Goal: Information Seeking & Learning: Check status

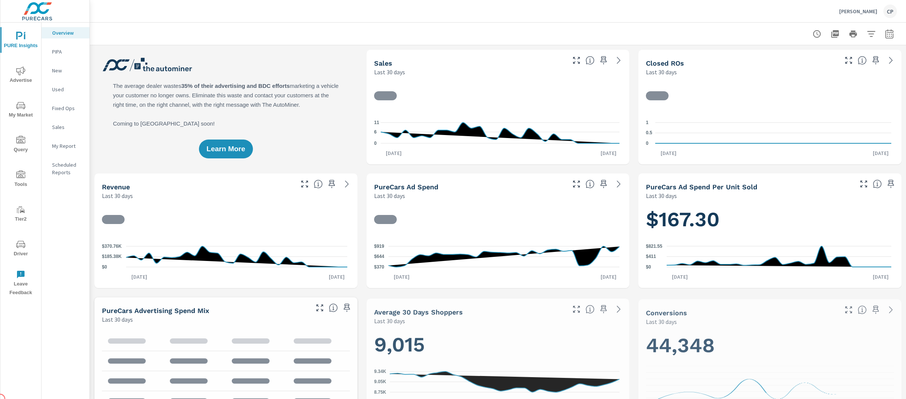
scroll to position [0, 0]
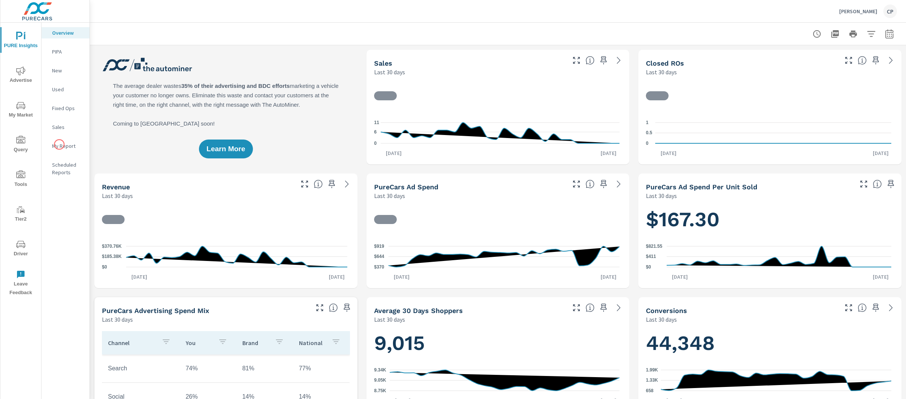
click at [59, 143] on p "My Report" at bounding box center [67, 146] width 31 height 8
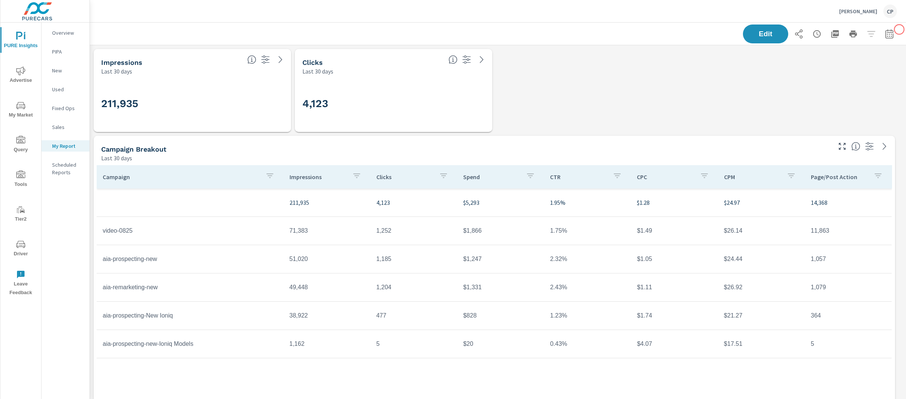
scroll to position [142, 0]
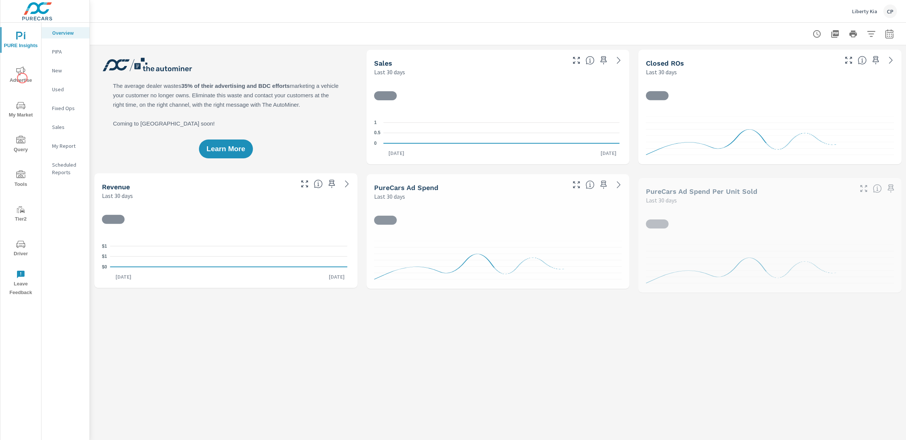
click at [23, 78] on span "Advertise" at bounding box center [21, 75] width 36 height 18
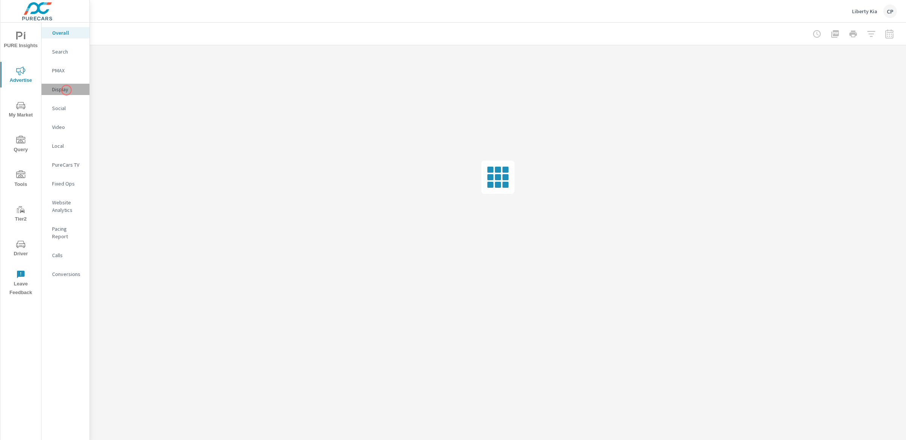
click at [66, 90] on p "Display" at bounding box center [67, 90] width 31 height 8
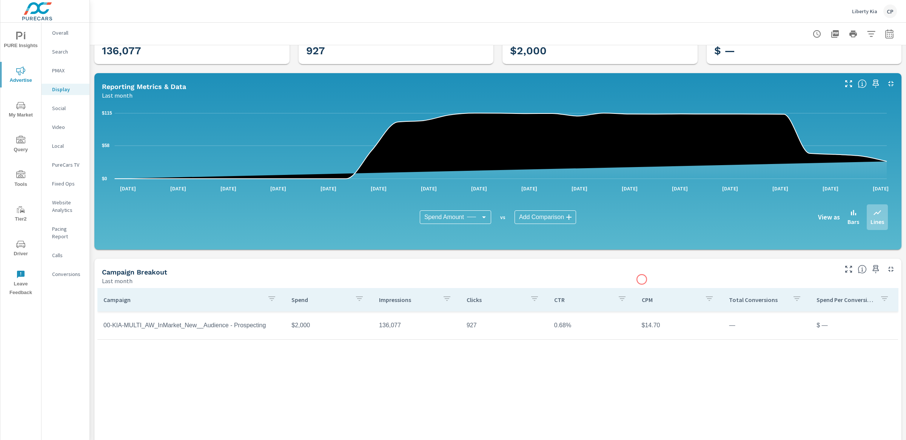
scroll to position [52, 0]
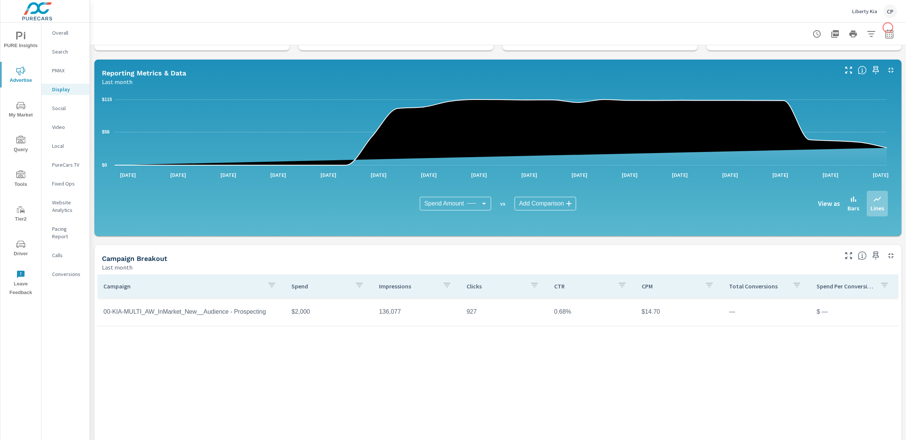
click at [888, 28] on div at bounding box center [853, 33] width 88 height 15
click at [886, 29] on button "button" at bounding box center [889, 33] width 15 height 15
select select "Last month"
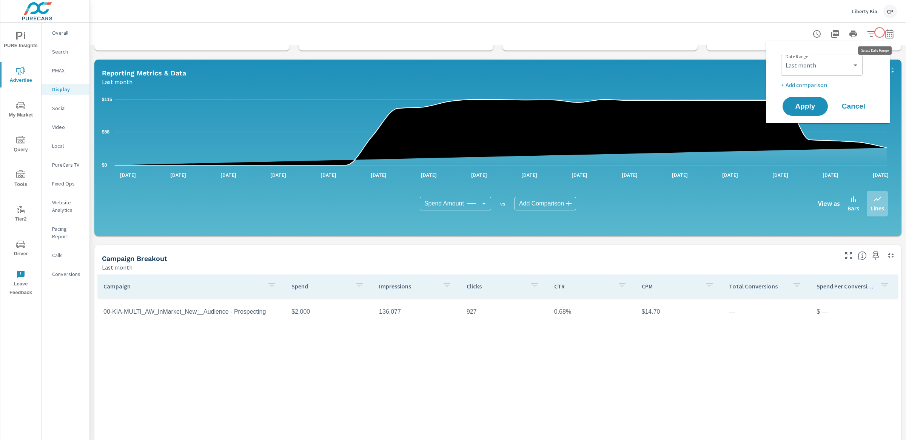
click at [885, 32] on icon "button" at bounding box center [889, 33] width 9 height 9
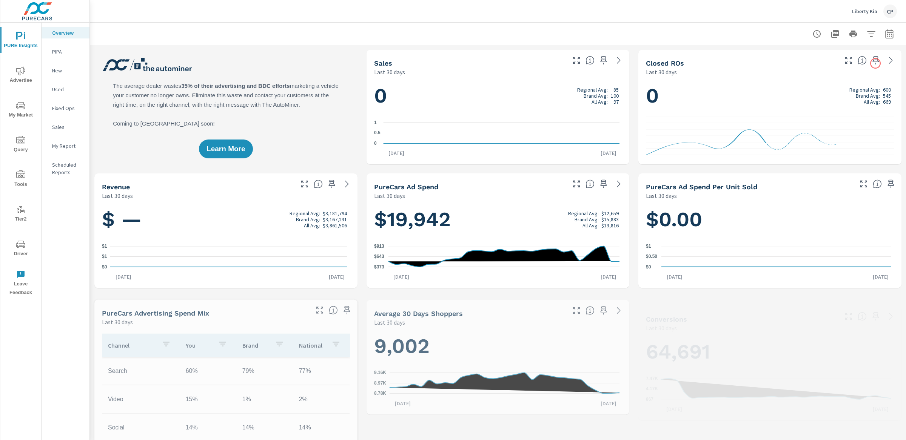
scroll to position [0, 0]
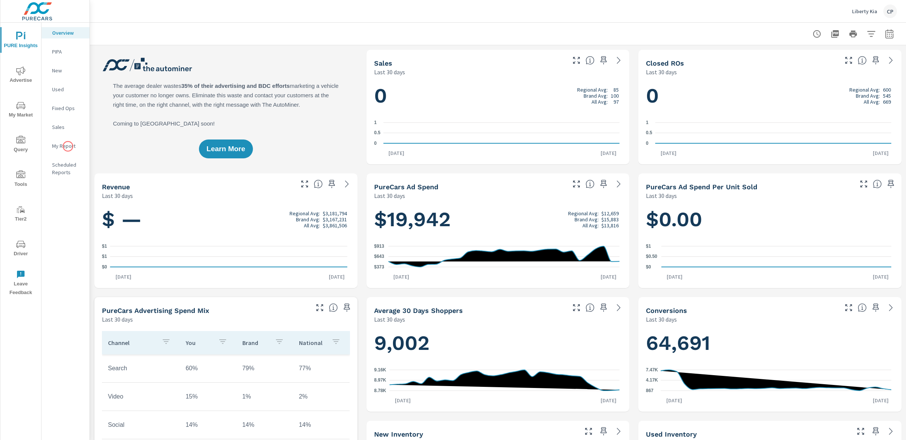
click at [66, 143] on p "My Report" at bounding box center [67, 146] width 31 height 8
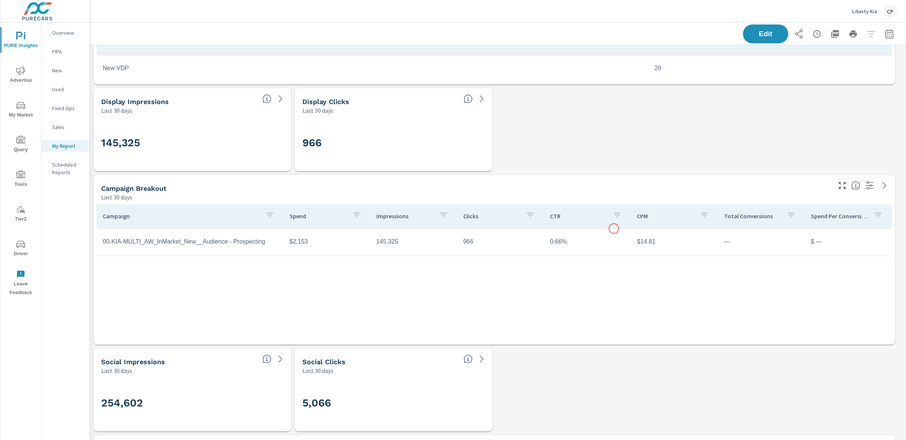
scroll to position [222, 0]
click at [882, 30] on button "button" at bounding box center [889, 33] width 15 height 15
select select "Last 30 days"
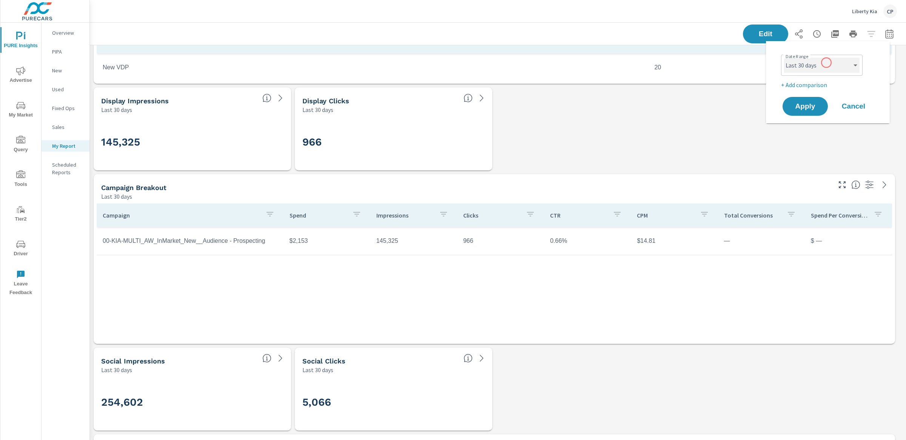
click at [826, 63] on select "Custom Yesterday Last week Last 7 days Last 14 days Last 30 days Last 45 days L…" at bounding box center [821, 65] width 75 height 15
click at [784, 58] on select "Custom Yesterday Last week Last 7 days Last 14 days Last 30 days Last 45 days L…" at bounding box center [821, 65] width 75 height 15
click at [803, 107] on span "Apply" at bounding box center [805, 106] width 31 height 7
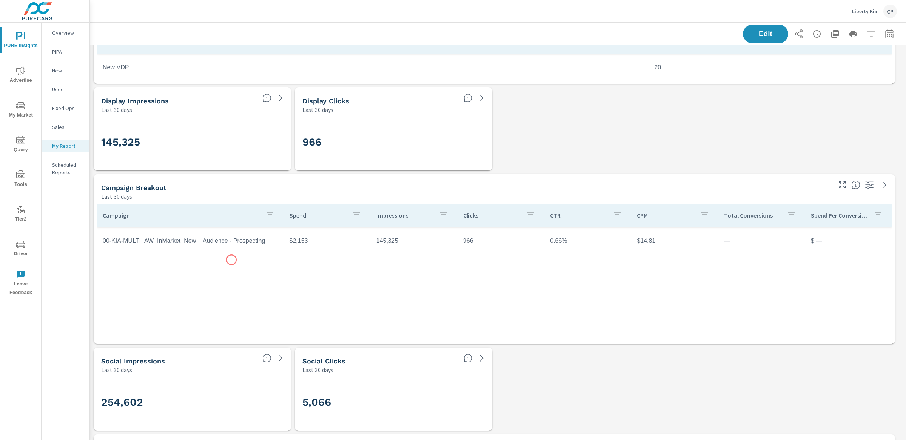
click at [231, 260] on div "Campaign Spend Impressions Clicks CTR CPM Total Conversions Spend Per Conversio…" at bounding box center [494, 267] width 795 height 126
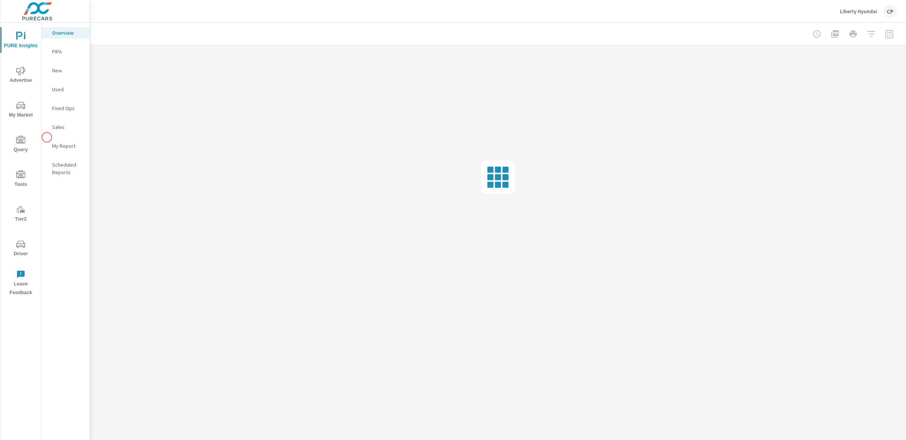
click at [47, 137] on nav "Overview PIPA New Used Fixed Ops Sales My Report Scheduled Reports" at bounding box center [66, 106] width 48 height 166
click at [58, 146] on p "My Report" at bounding box center [67, 146] width 31 height 8
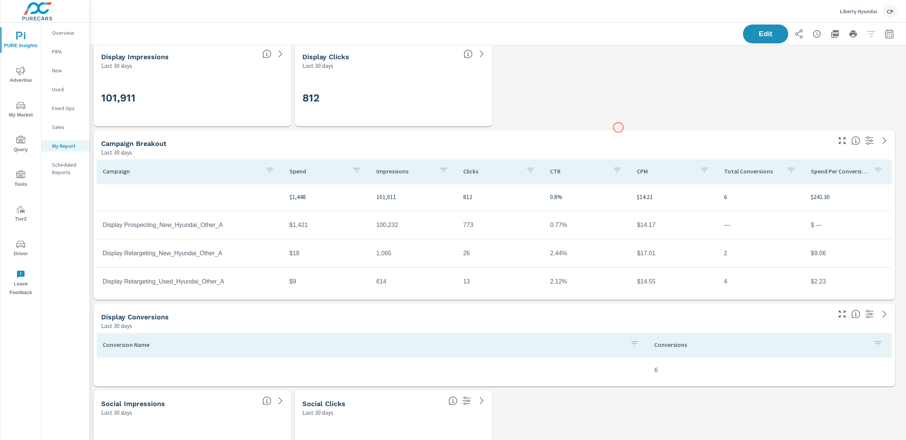
click at [617, 130] on div "Campaign Breakout Last 30 days" at bounding box center [463, 143] width 739 height 27
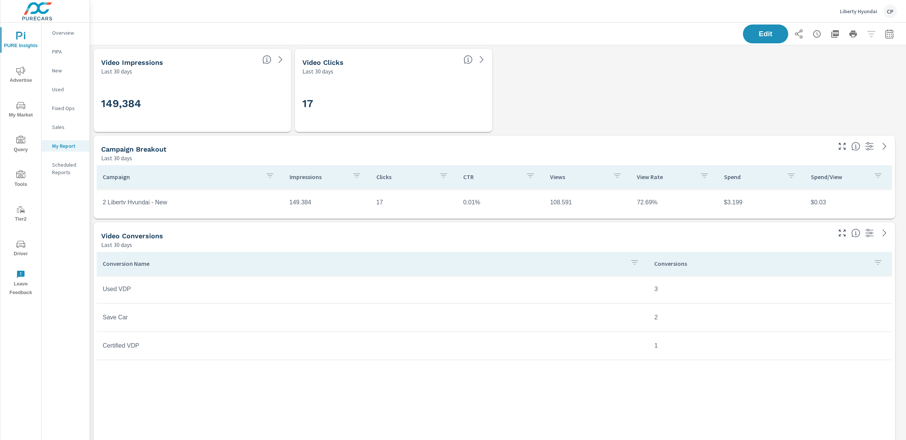
click at [305, 204] on td "149,384" at bounding box center [326, 202] width 87 height 19
copy td "149,384"
click at [373, 201] on td "17" at bounding box center [413, 202] width 87 height 19
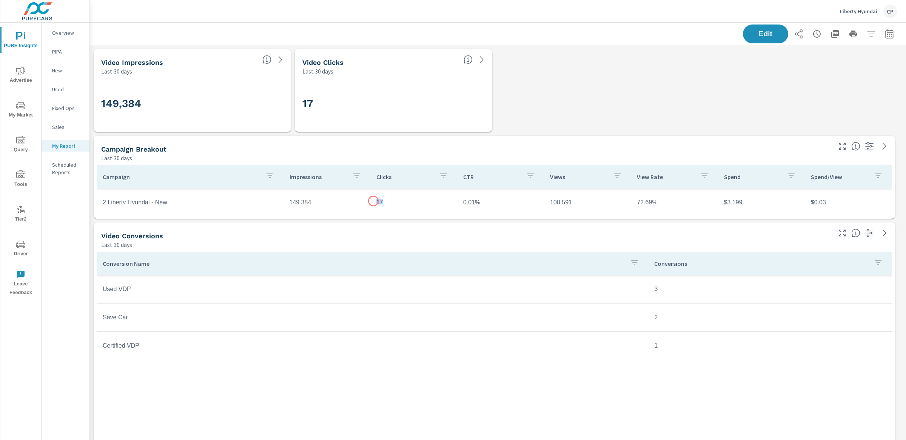
copy td "17"
click at [560, 206] on div "Campaign Impressions Clicks CTR Views View Rate Spend Spend/View 2 Liberty Hyun…" at bounding box center [494, 190] width 795 height 51
click at [552, 198] on td "108,591" at bounding box center [587, 202] width 87 height 19
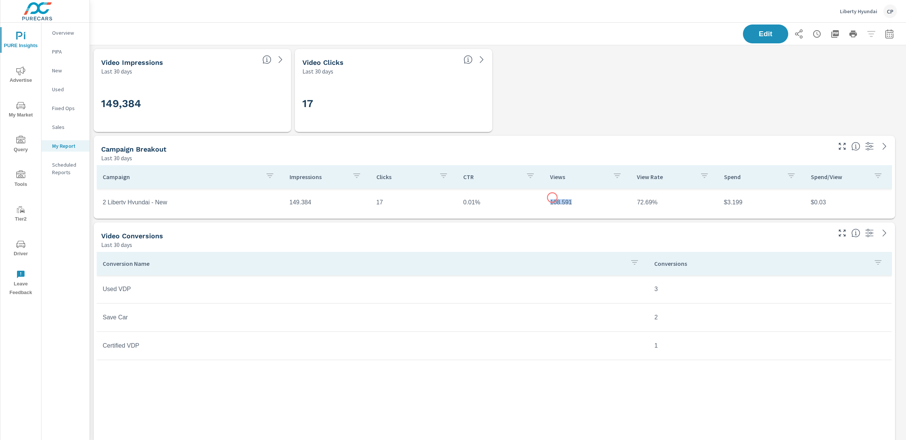
copy td "108,591"
click at [634, 203] on td "72.69%" at bounding box center [674, 202] width 87 height 19
copy td "72.69"
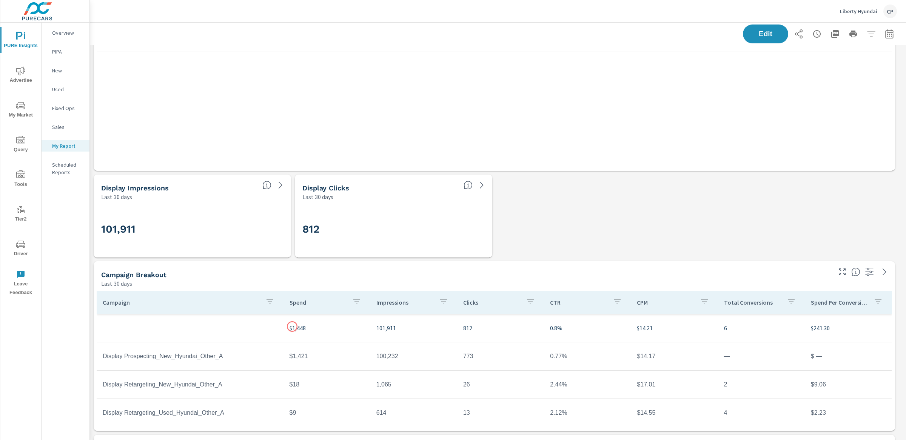
click at [292, 327] on p "$1,448" at bounding box center [326, 328] width 75 height 9
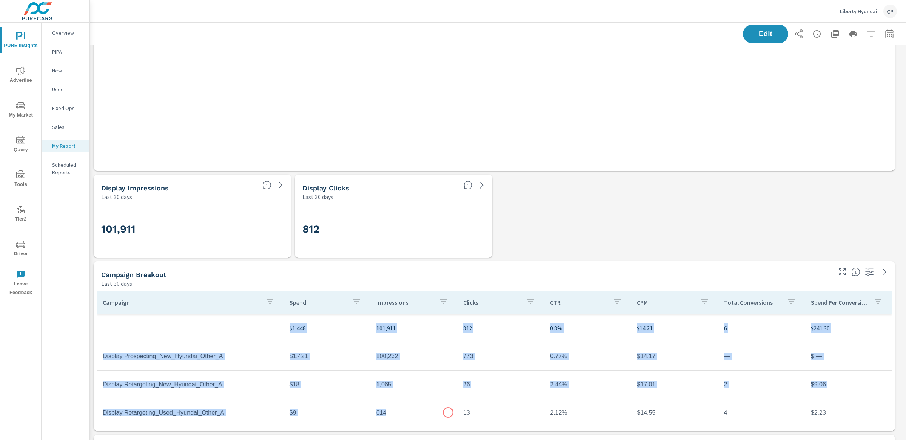
scroll to position [11, 0]
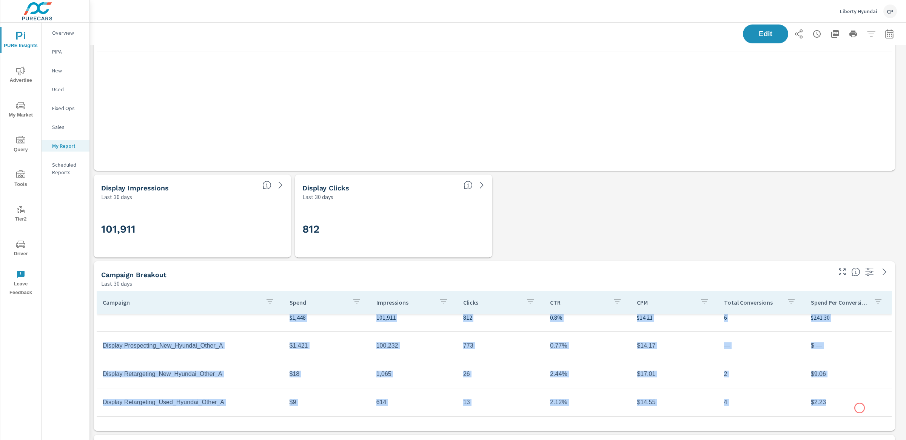
drag, startPoint x: 287, startPoint y: 327, endPoint x: 859, endPoint y: 409, distance: 578.5
click at [859, 409] on tbody "$1,448 101,911 812 0.8% $14.21 6 $241.30 Display Prospecting_New_Hyundai_Other_…" at bounding box center [494, 360] width 795 height 113
copy tbody "$1,448 101,911 812 0.8% $14.21 6 $241.30 Display Prospecting_New_Hyundai_Other_…"
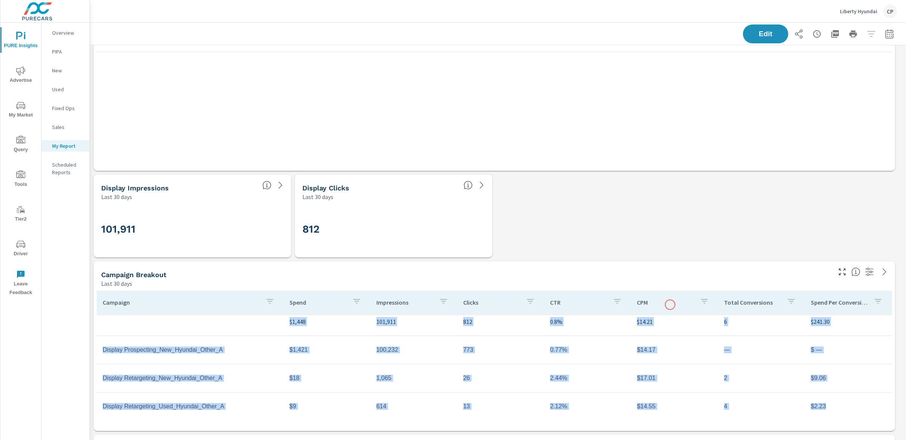
scroll to position [10, 0]
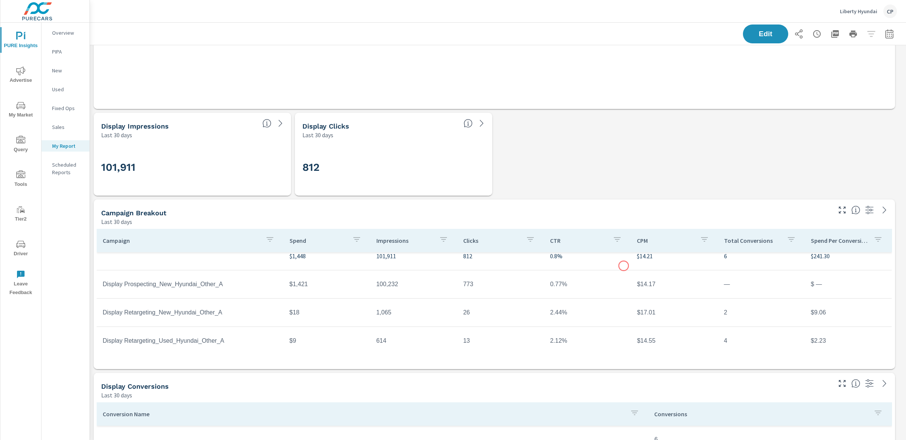
click at [623, 266] on tr "$1,448 101,911 812 0.8% $14.21 6 $241.30" at bounding box center [494, 256] width 795 height 28
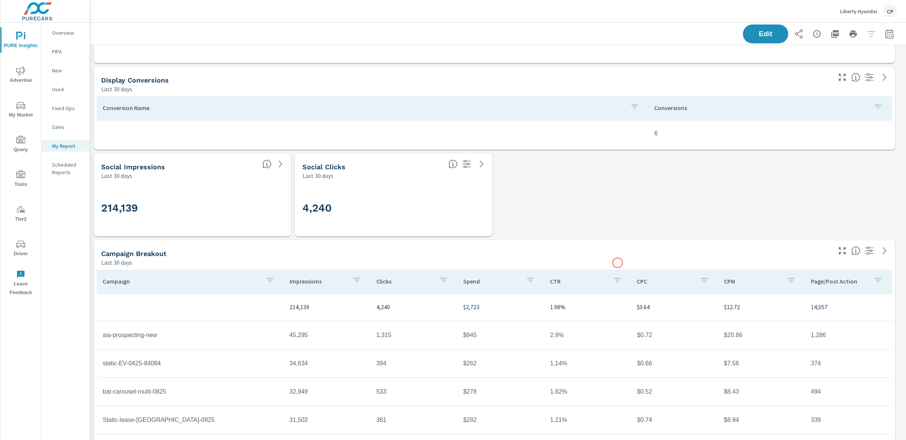
scroll to position [719, 0]
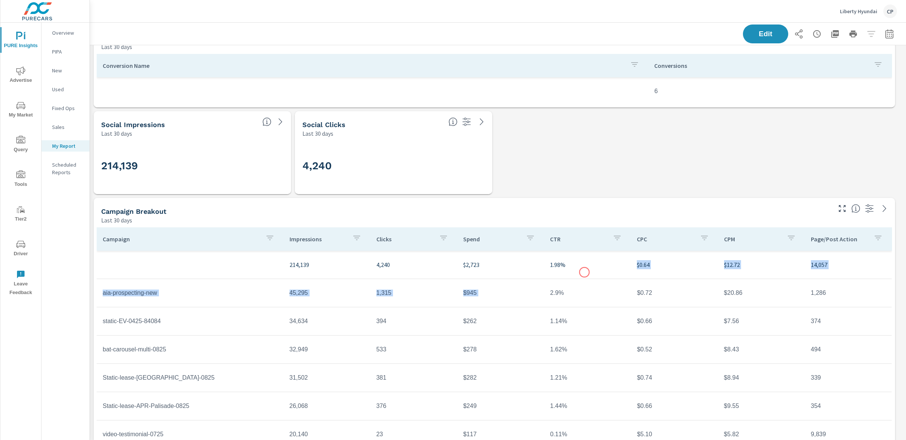
drag, startPoint x: 584, startPoint y: 272, endPoint x: 568, endPoint y: 288, distance: 22.7
click at [568, 288] on tbody "214,139 4,240 $2,723 1.98% $0.64 $12.72 14,057 aia-prospecting-new 45,295 1,315…" at bounding box center [494, 406] width 795 height 311
click at [501, 276] on tr "214,139 4,240 $2,723 1.98% $0.64 $12.72 14,057" at bounding box center [494, 265] width 795 height 28
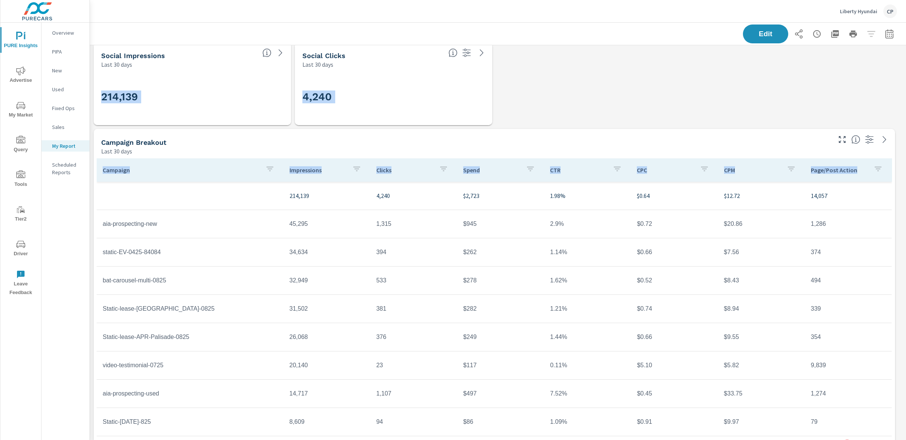
scroll to position [805, 0]
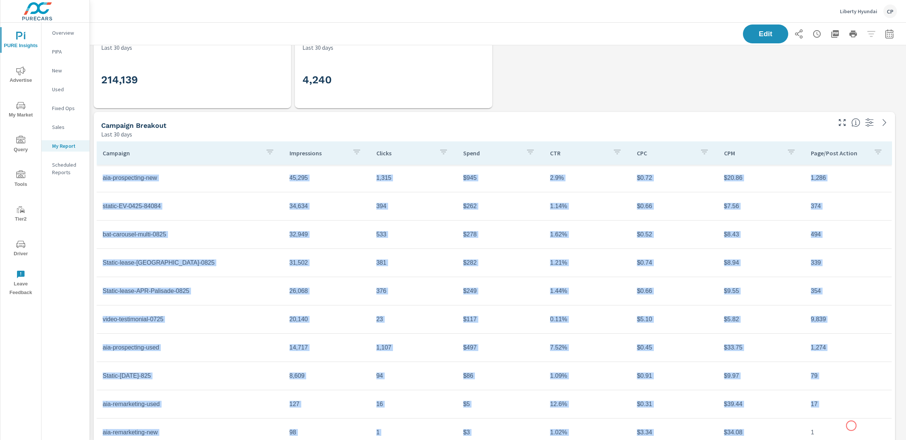
scroll to position [35, 0]
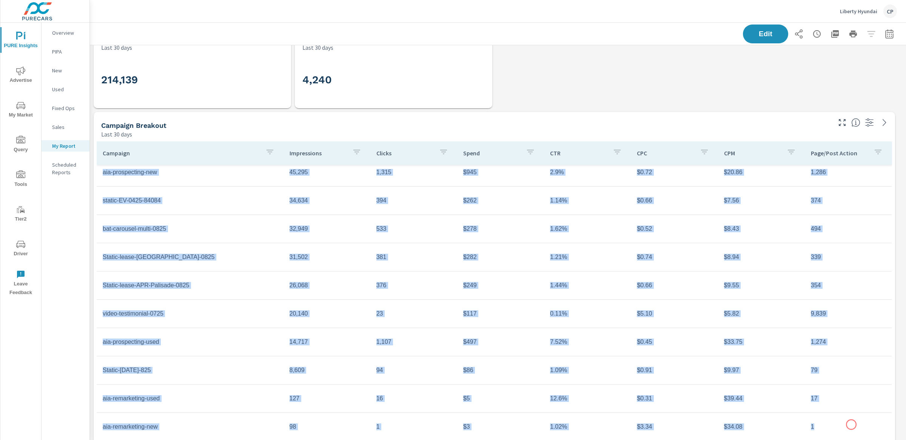
drag, startPoint x: 274, startPoint y: 258, endPoint x: 851, endPoint y: 414, distance: 596.9
click at [851, 423] on tbody "214,139 4,240 $2,723 1.98% $0.64 $12.72 14,057 aia-prospecting-new 45,295 1,315…" at bounding box center [494, 285] width 795 height 311
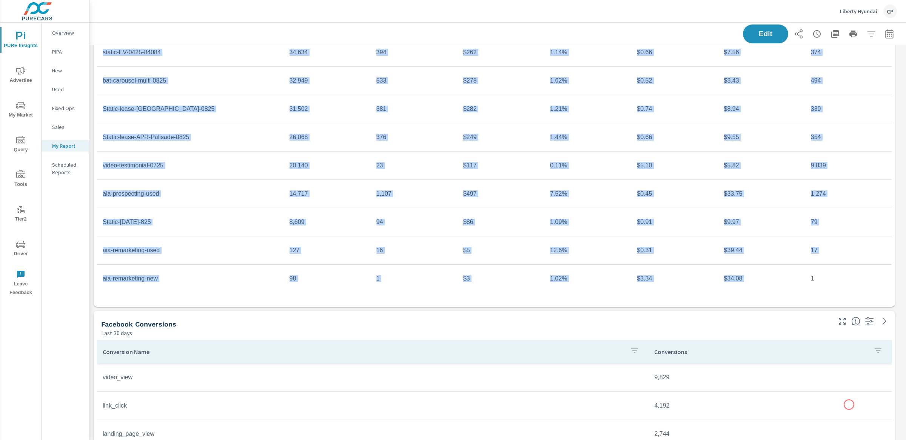
scroll to position [964, 0]
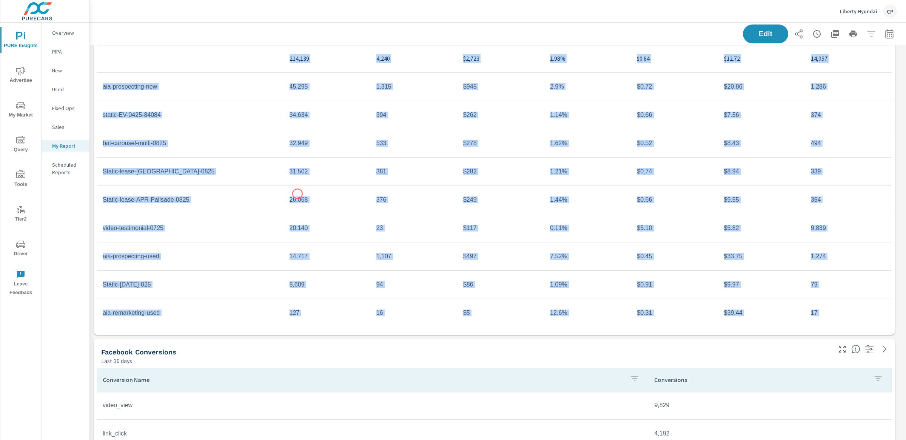
scroll to position [882, 0]
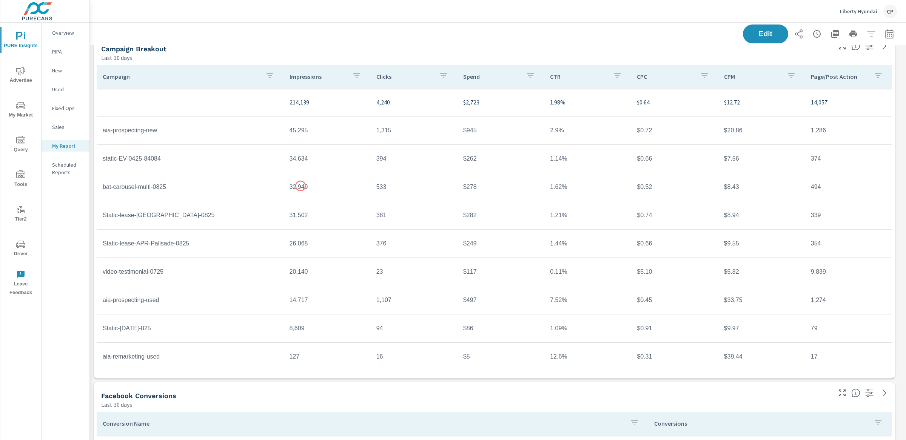
click at [223, 140] on tr "aia-prospecting-new 45,295 1,315 $945 2.9% $0.72 $20.86 1,286" at bounding box center [494, 131] width 795 height 28
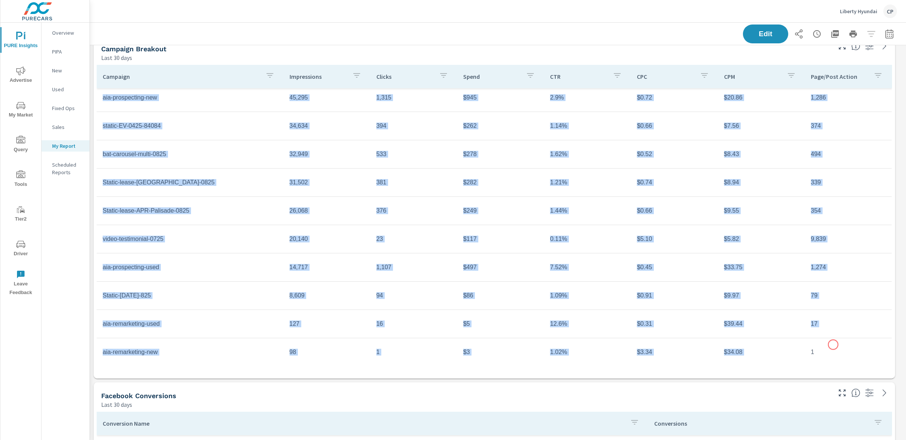
scroll to position [35, 0]
drag, startPoint x: 282, startPoint y: 99, endPoint x: 843, endPoint y: 353, distance: 615.8
click at [843, 353] on tbody "214,139 4,240 $2,723 1.98% $0.64 $12.72 14,057 aia-prospecting-new 45,295 1,315…" at bounding box center [494, 209] width 795 height 311
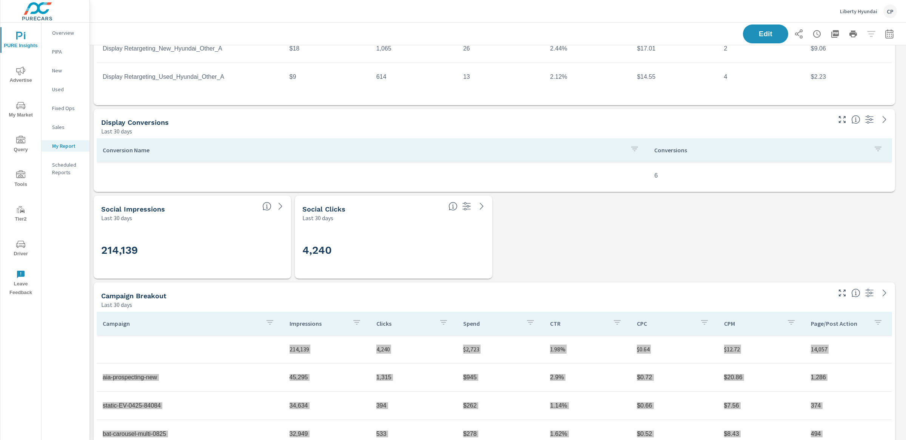
scroll to position [650, 0]
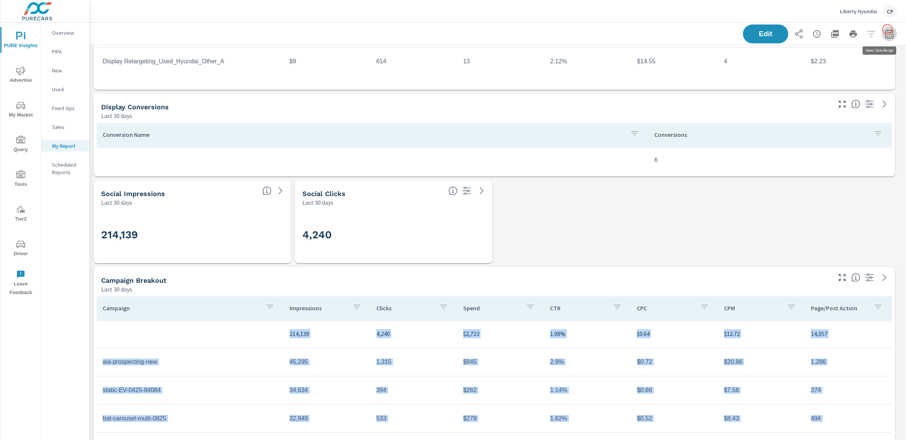
click at [887, 29] on button "button" at bounding box center [889, 33] width 15 height 15
click at [820, 58] on select "Custom Yesterday Last week Last 7 days Last 14 days Last 30 days Last 45 days L…" at bounding box center [821, 65] width 75 height 15
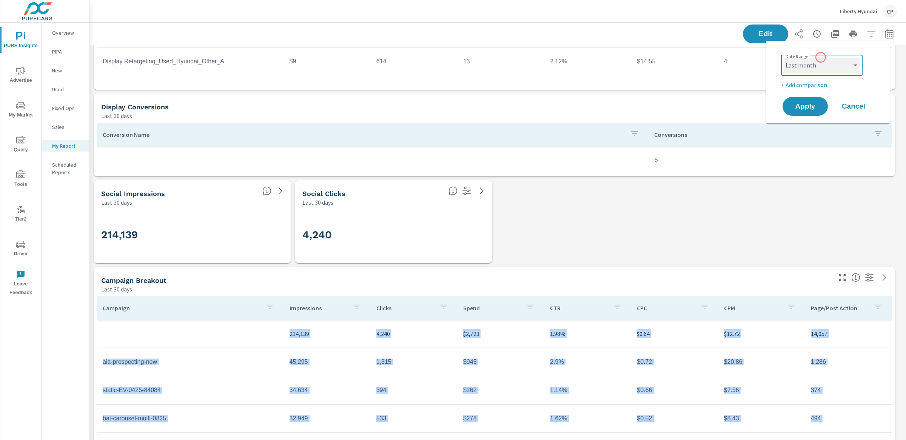
click at [784, 58] on select "Custom Yesterday Last week Last 7 days Last 14 days Last 30 days Last 45 days L…" at bounding box center [821, 65] width 75 height 15
select select "Last month"
click at [817, 100] on button "Apply" at bounding box center [805, 107] width 47 height 20
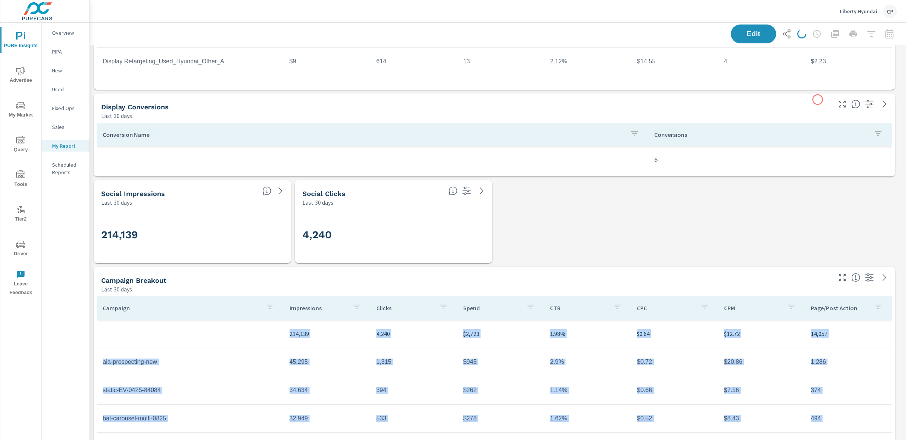
scroll to position [3751, 824]
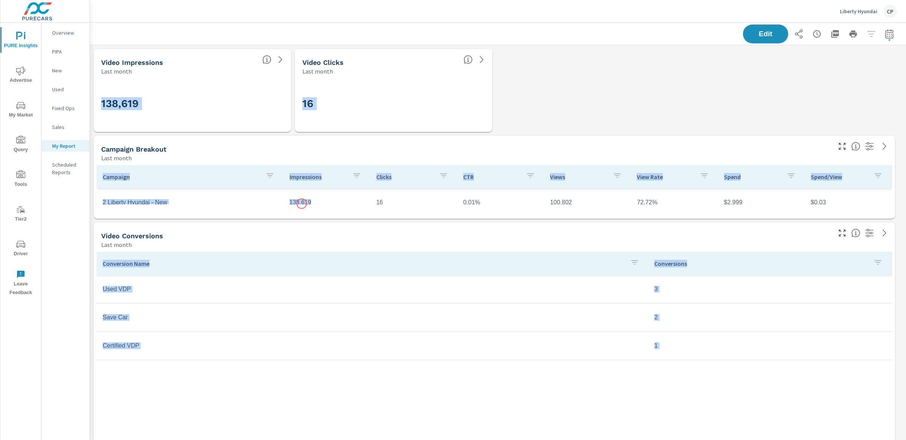
click at [302, 204] on td "138,619" at bounding box center [326, 202] width 87 height 19
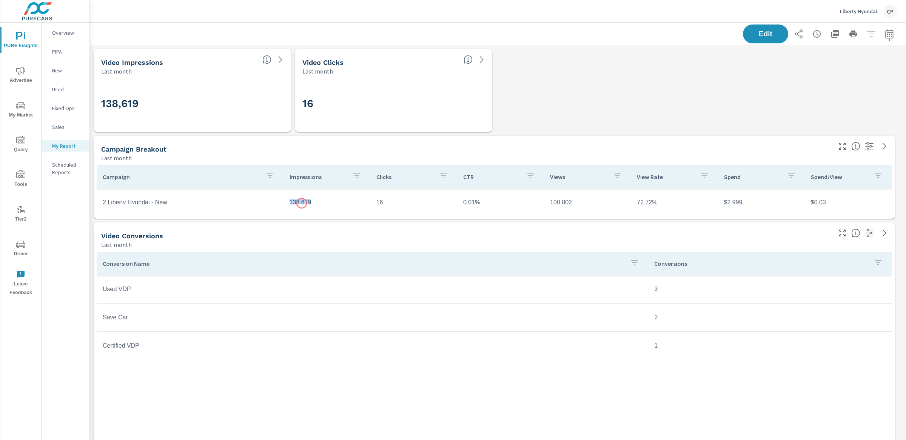
click at [302, 203] on td "138,619" at bounding box center [326, 202] width 87 height 19
click at [558, 200] on td "100,802" at bounding box center [587, 202] width 87 height 19
click at [643, 201] on td "72.72%" at bounding box center [674, 202] width 87 height 19
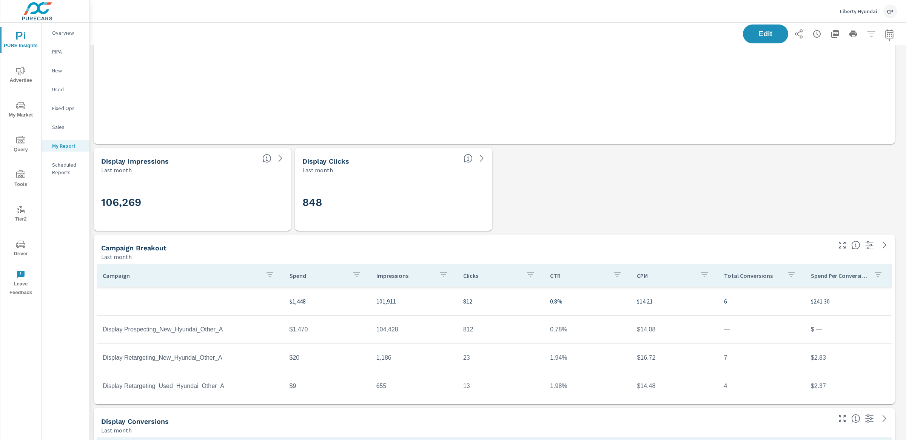
scroll to position [363, 0]
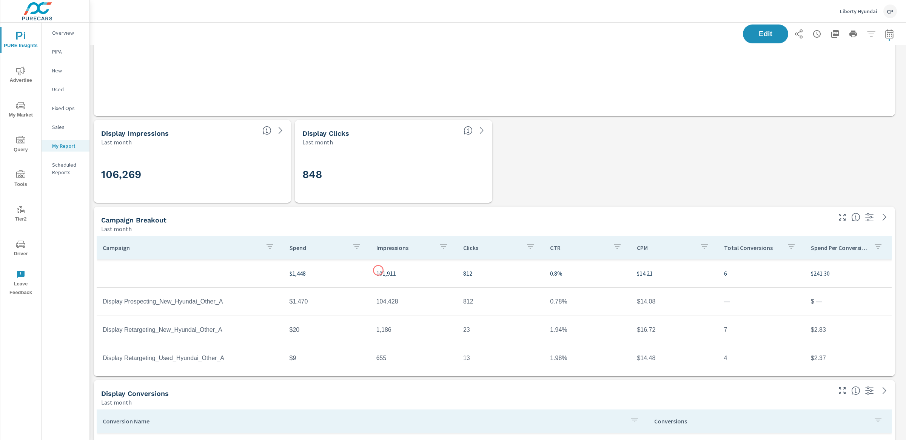
click at [378, 271] on p "101,911" at bounding box center [413, 273] width 75 height 9
copy p "101,911"
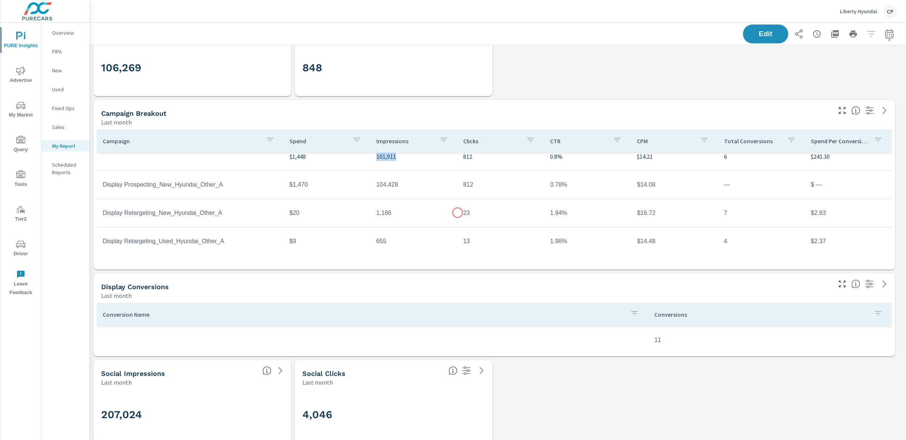
scroll to position [0, 0]
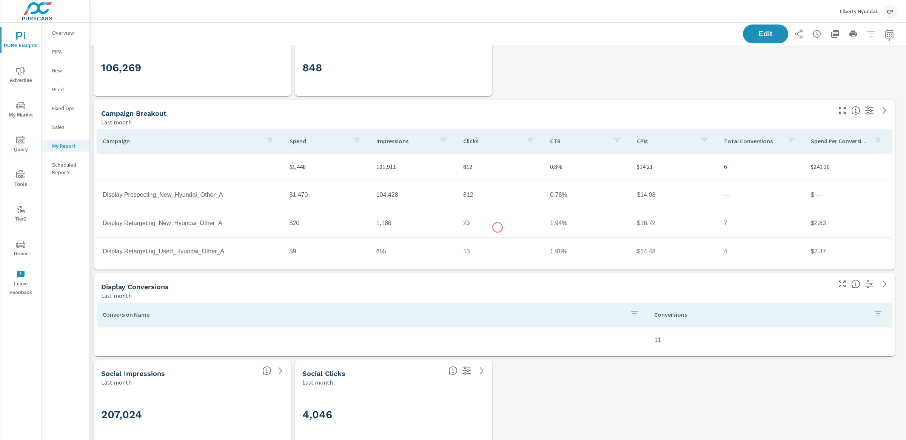
click at [497, 228] on td "23" at bounding box center [500, 223] width 87 height 19
click at [585, 126] on div "Last month" at bounding box center [465, 122] width 729 height 9
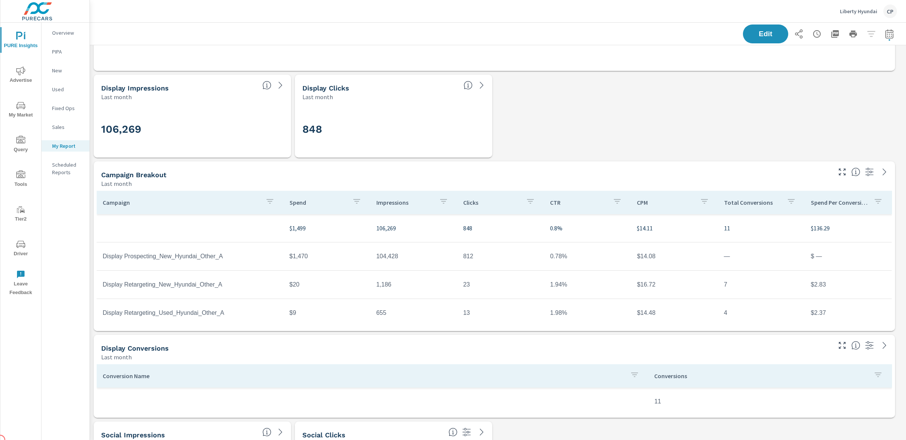
scroll to position [428, 0]
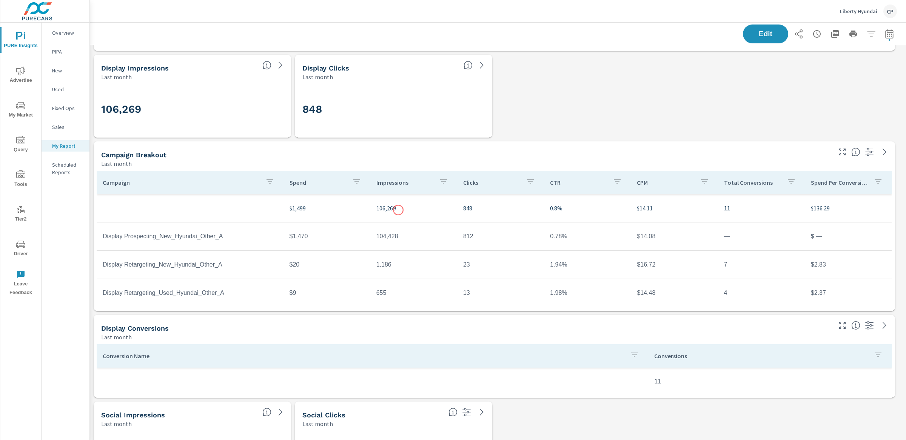
click at [389, 208] on p "106,269" at bounding box center [413, 208] width 75 height 9
copy p "106,269"
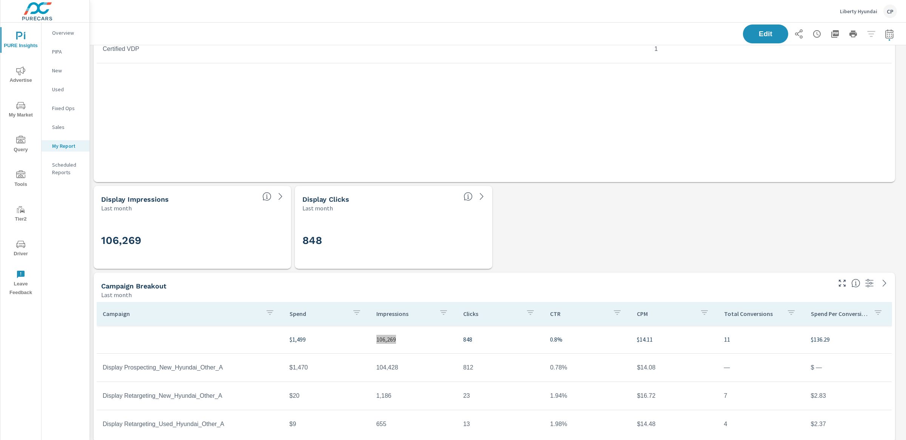
scroll to position [436, 0]
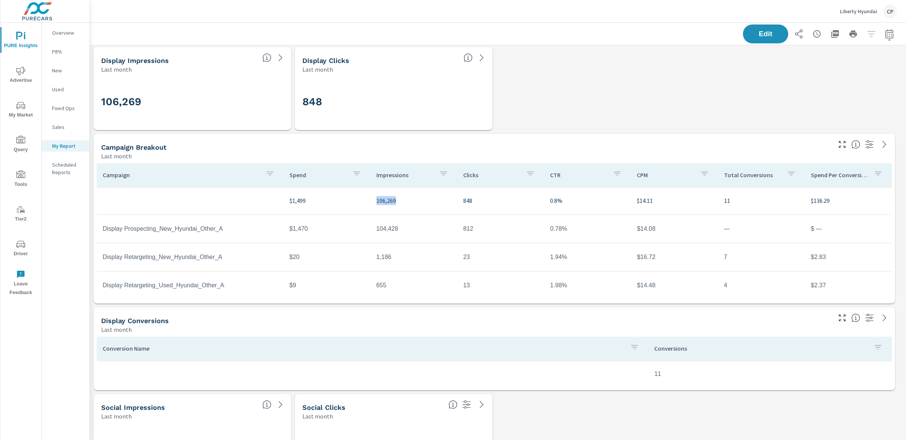
click at [463, 203] on p "848" at bounding box center [500, 200] width 75 height 9
copy p "848"
click at [554, 200] on p "0.8%" at bounding box center [587, 200] width 75 height 9
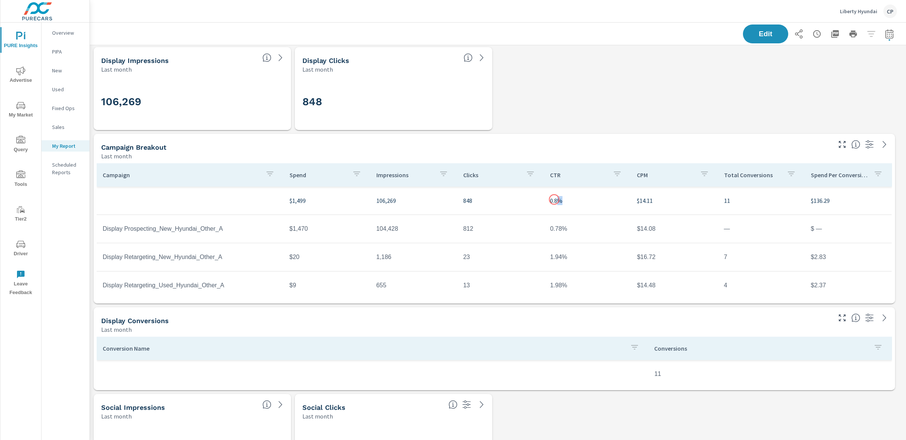
copy p "%"
click at [550, 201] on p "0.8%" at bounding box center [587, 200] width 75 height 9
copy div "0.8%"
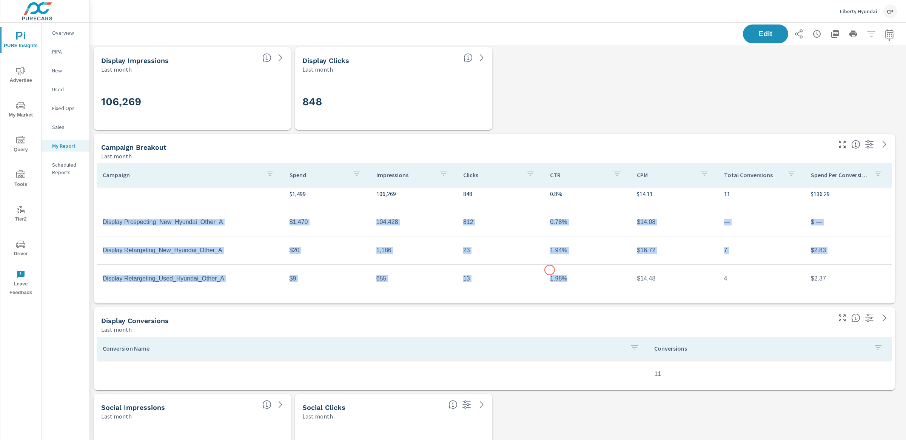
scroll to position [11, 0]
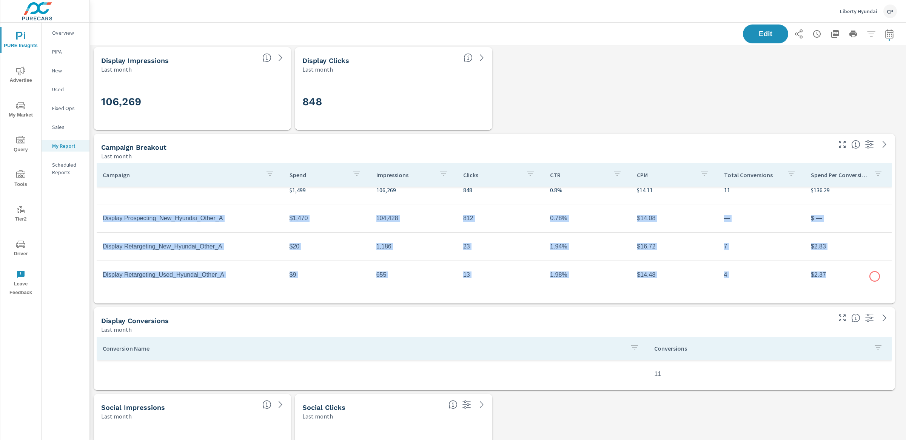
drag, startPoint x: 100, startPoint y: 229, endPoint x: 872, endPoint y: 275, distance: 773.5
click at [872, 275] on tbody "$1,499 106,269 848 0.8% $14.11 11 $136.29 Display Prospecting_New_Hyundai_Other…" at bounding box center [494, 232] width 795 height 113
copy tbody "Display Prospecting_New_Hyundai_Other_A $1,470 104,428 812 0.78% $14.08 — $ — D…"
click at [383, 218] on td "104,428" at bounding box center [413, 218] width 87 height 19
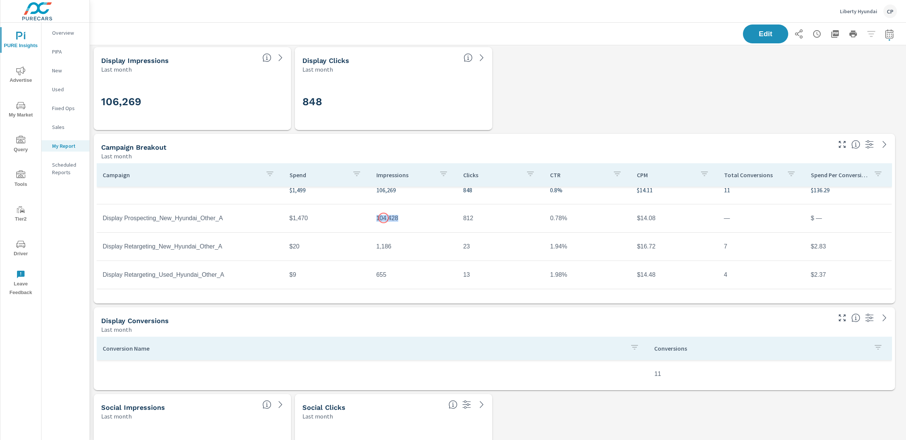
click at [383, 218] on td "104,428" at bounding box center [413, 218] width 87 height 19
click at [385, 242] on td "1,186" at bounding box center [413, 246] width 87 height 19
click at [380, 277] on td "655" at bounding box center [413, 275] width 87 height 19
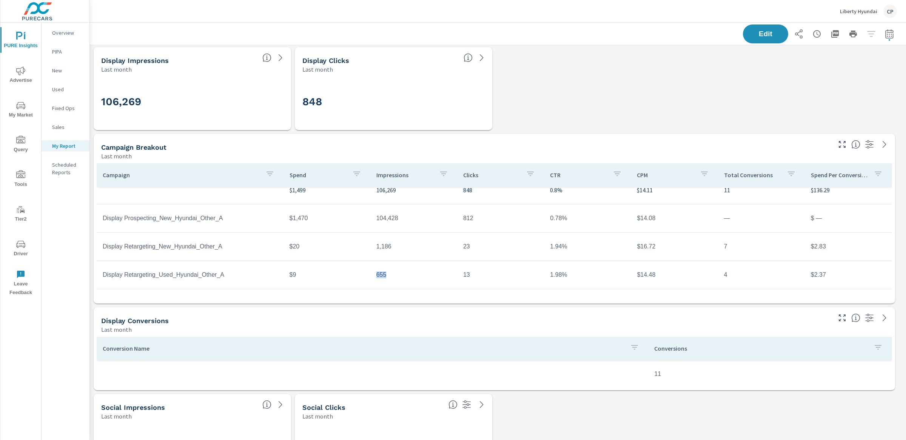
scroll to position [0, 0]
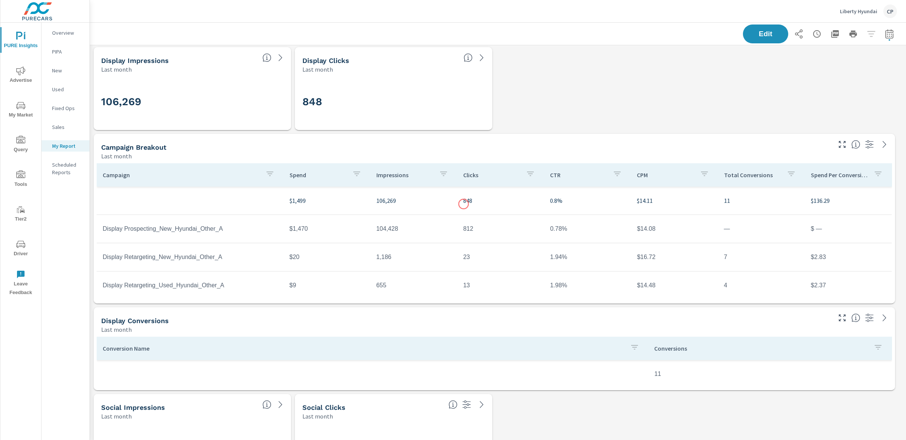
click at [463, 204] on p "848" at bounding box center [500, 200] width 75 height 9
click at [466, 226] on td "812" at bounding box center [500, 229] width 87 height 19
copy td "812"
click at [463, 254] on td "23" at bounding box center [500, 257] width 87 height 19
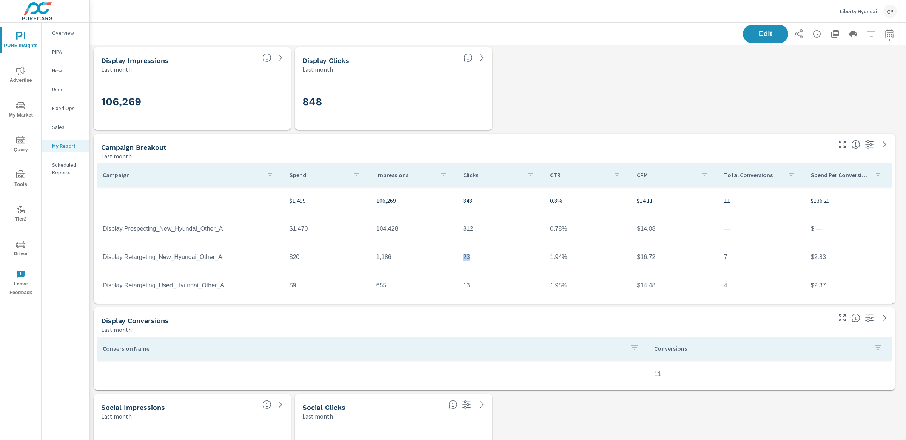
click at [463, 254] on td "23" at bounding box center [500, 257] width 87 height 19
click at [460, 253] on td "23" at bounding box center [500, 257] width 87 height 19
copy td "23"
click at [553, 257] on td "1.94%" at bounding box center [587, 257] width 87 height 19
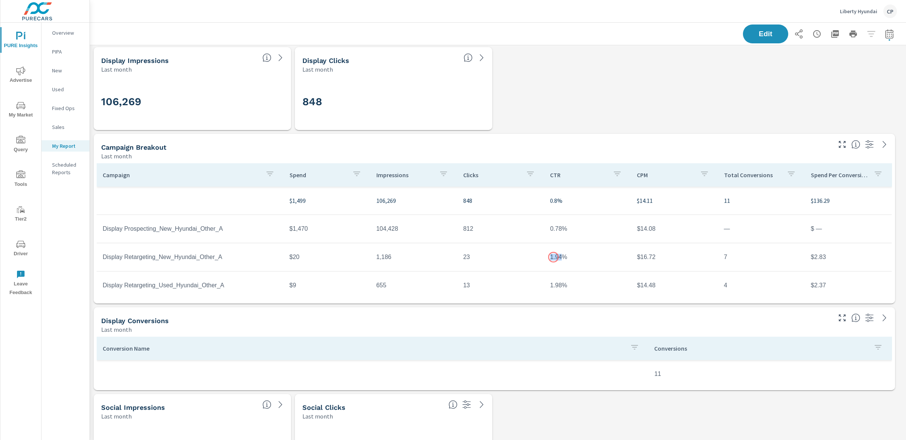
click at [553, 257] on td "1.94%" at bounding box center [587, 257] width 87 height 19
copy td "1.94"
click at [558, 288] on td "1.98%" at bounding box center [587, 285] width 87 height 19
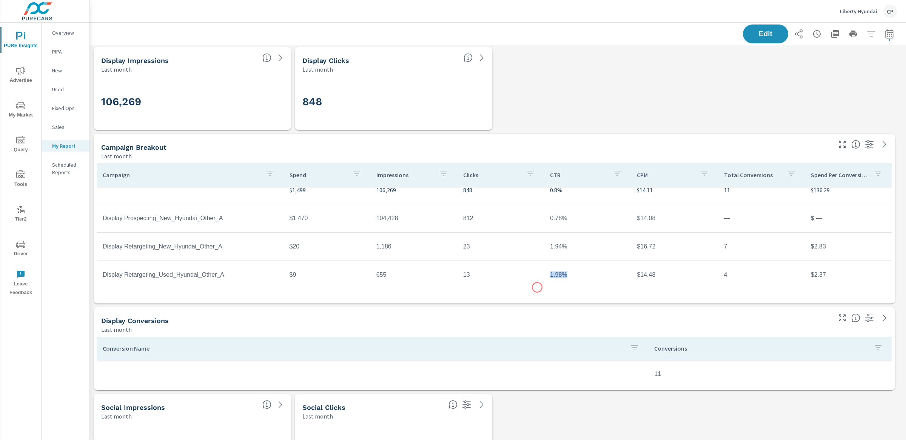
drag, startPoint x: 558, startPoint y: 288, endPoint x: 538, endPoint y: 288, distance: 20.4
click at [538, 288] on tr "Display Retargeting_Used_Hyundai_Other_A $9 655 13 1.98% $14.48 4 $2.37" at bounding box center [494, 275] width 795 height 28
click at [556, 271] on td "1.98%" at bounding box center [587, 275] width 87 height 19
drag, startPoint x: 556, startPoint y: 272, endPoint x: 549, endPoint y: 272, distance: 7.5
click at [549, 272] on td "1.98%" at bounding box center [587, 275] width 87 height 19
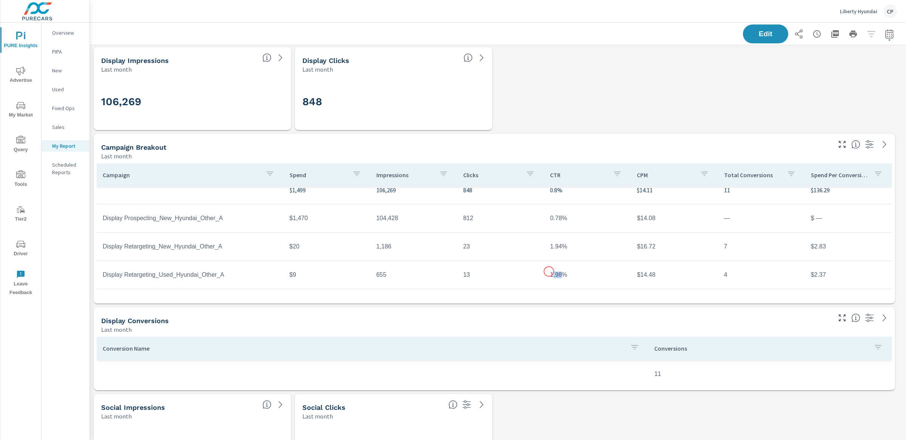
click at [549, 272] on td "1.98%" at bounding box center [587, 275] width 87 height 19
drag, startPoint x: 548, startPoint y: 272, endPoint x: 557, endPoint y: 271, distance: 9.4
click at [557, 271] on td "1.98%" at bounding box center [587, 275] width 87 height 19
click at [548, 272] on td "1.98%" at bounding box center [587, 275] width 87 height 19
drag, startPoint x: 545, startPoint y: 272, endPoint x: 558, endPoint y: 272, distance: 13.2
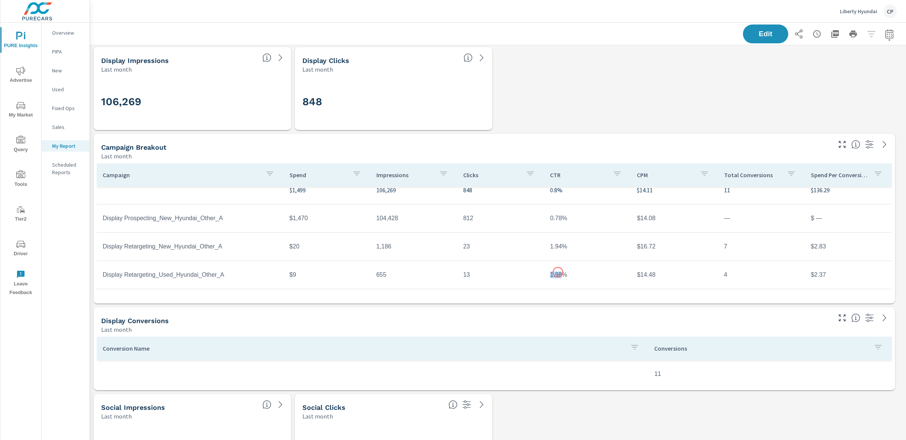
click at [558, 272] on td "1.98%" at bounding box center [587, 275] width 87 height 19
copy td "1.98"
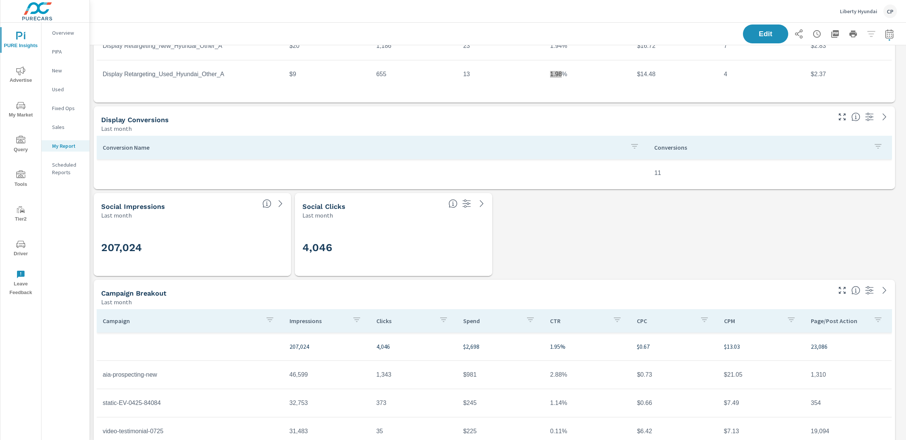
scroll to position [812, 0]
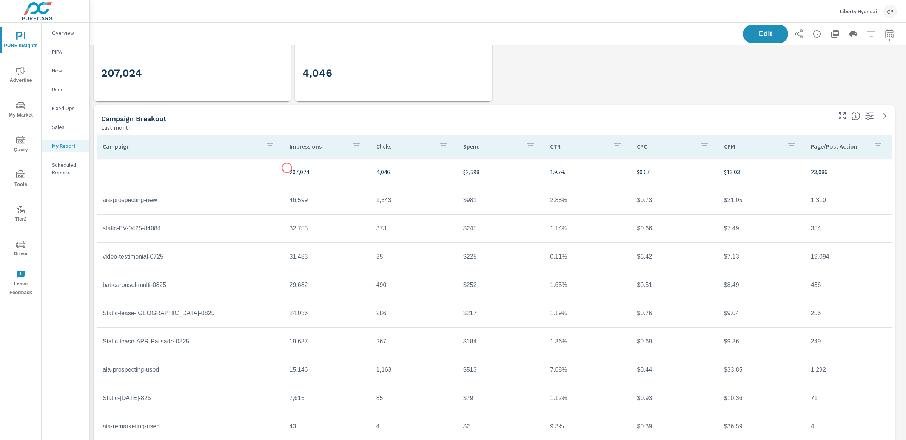
click at [289, 168] on p "207,024" at bounding box center [326, 172] width 75 height 9
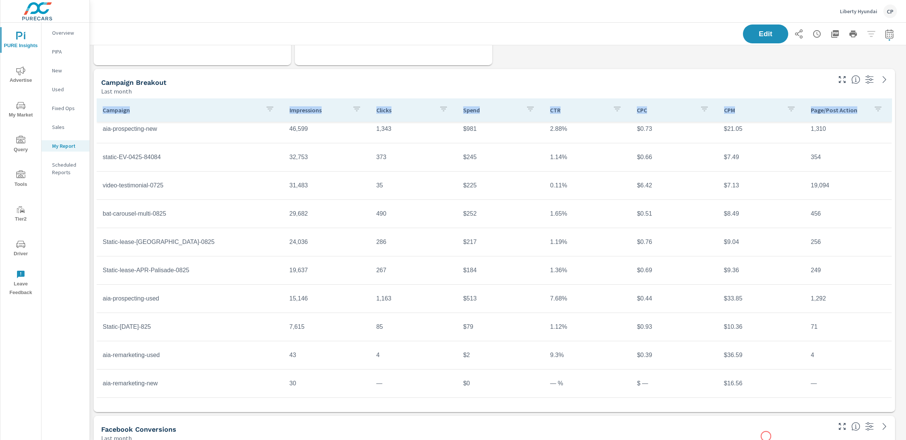
scroll to position [933, 0]
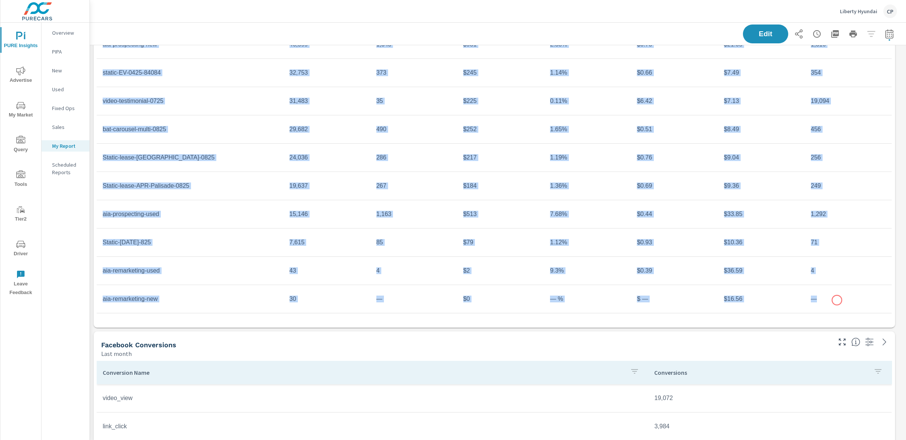
drag, startPoint x: 285, startPoint y: 170, endPoint x: 837, endPoint y: 302, distance: 567.0
click at [837, 302] on tbody "207,024 4,046 $2,698 1.95% $0.67 $13.03 23,086 aia-prospecting-new 46,599 1,343…" at bounding box center [494, 157] width 795 height 311
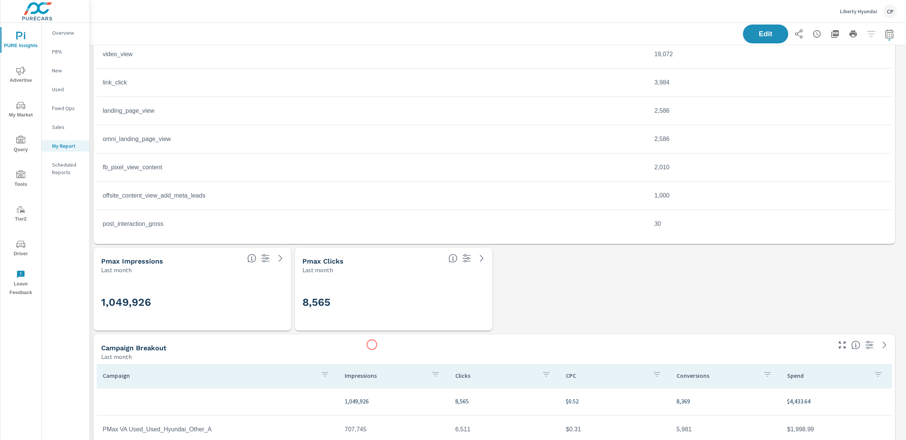
scroll to position [1418, 0]
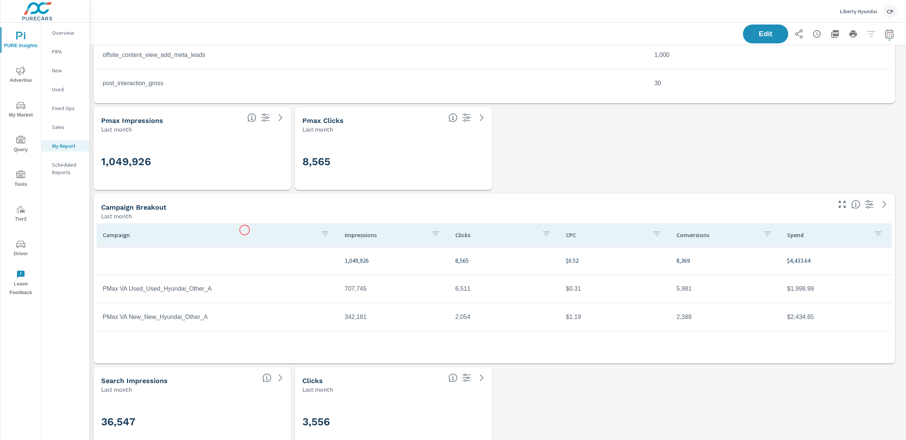
click at [245, 230] on div "Campaign" at bounding box center [218, 234] width 230 height 17
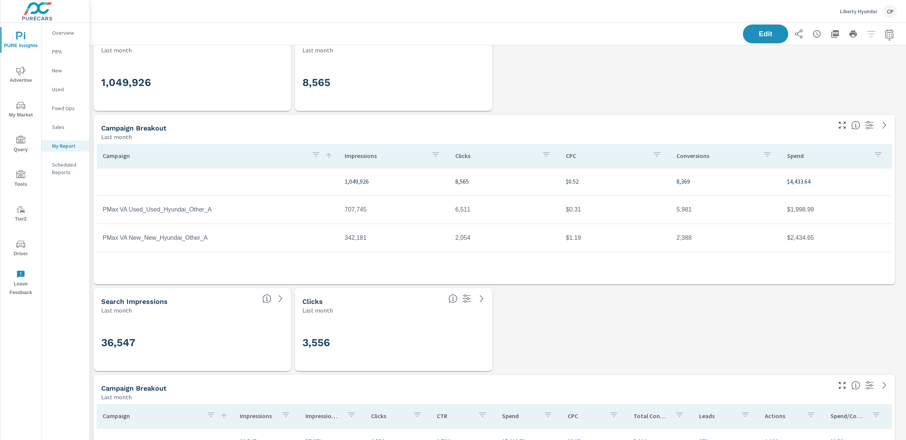
scroll to position [1497, 0]
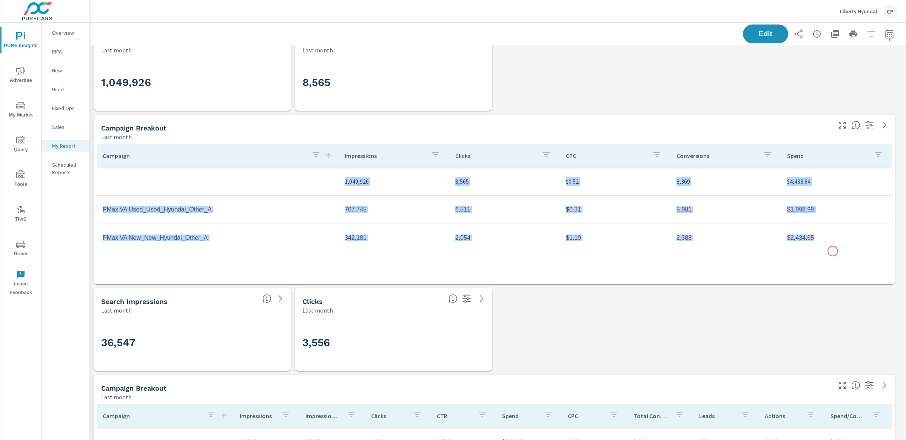
drag, startPoint x: 341, startPoint y: 177, endPoint x: 838, endPoint y: 251, distance: 502.1
click at [838, 251] on tbody "1,049,926 8,565 $0.52 8,369 $4,433.64 PMax VA Used_Used_Hyundai_Other_A 707,745…" at bounding box center [494, 210] width 795 height 85
copy tbody "1,049,926 8,565 $0.52 8,369 $4,433.64 PMax VA Used_Used_Hyundai_Other_A 707,745…"
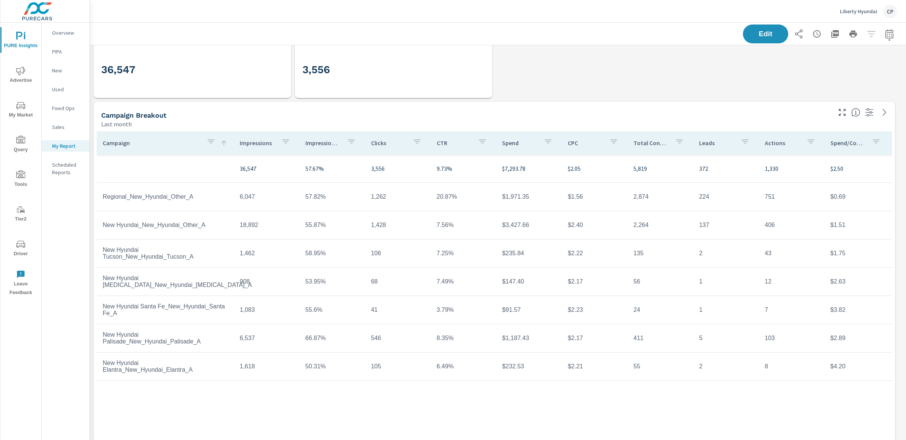
scroll to position [1789, 0]
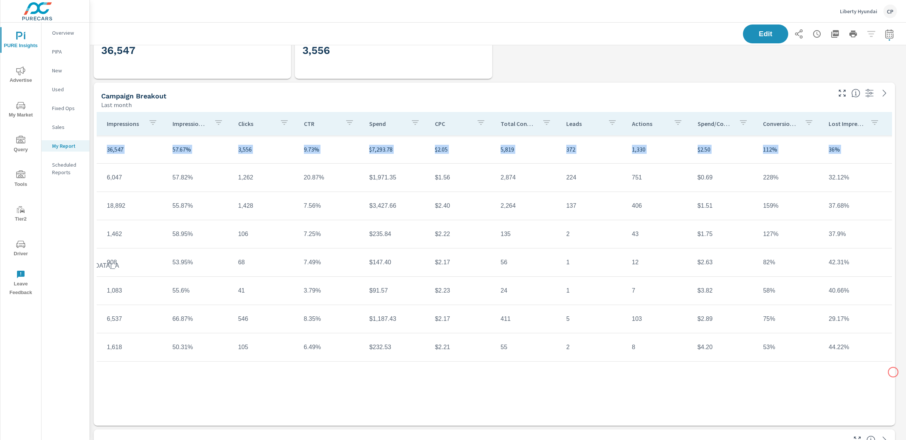
scroll to position [0, 182]
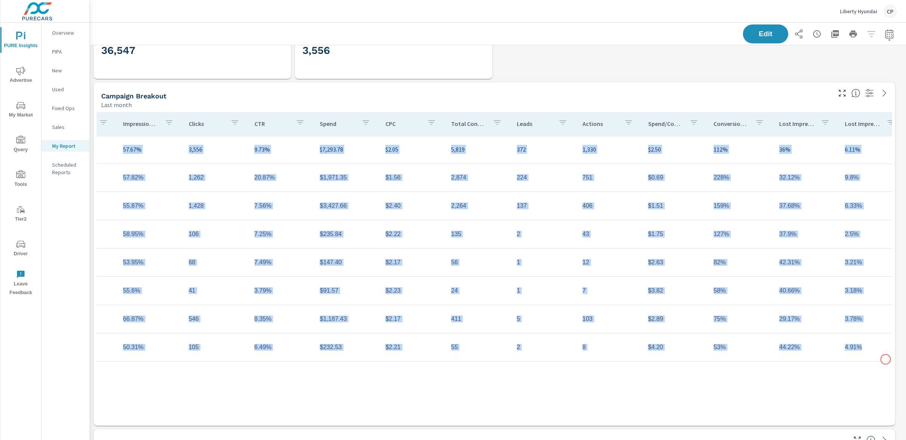
drag, startPoint x: 238, startPoint y: 147, endPoint x: 885, endPoint y: 360, distance: 681.6
click at [885, 360] on tbody "36,547 57.67% 3,556 9.73% $7,293.78 $2.05 5,819 372 1,330 $2.50 112% 36% 6.11% …" at bounding box center [409, 248] width 990 height 226
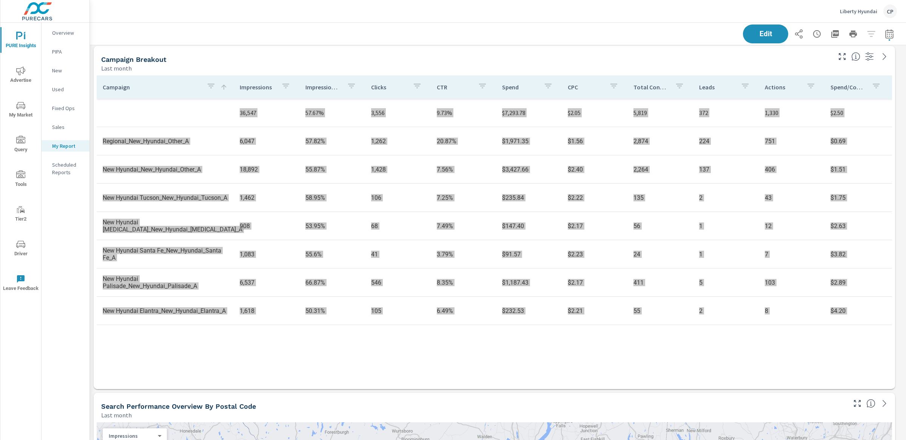
scroll to position [1803, 0]
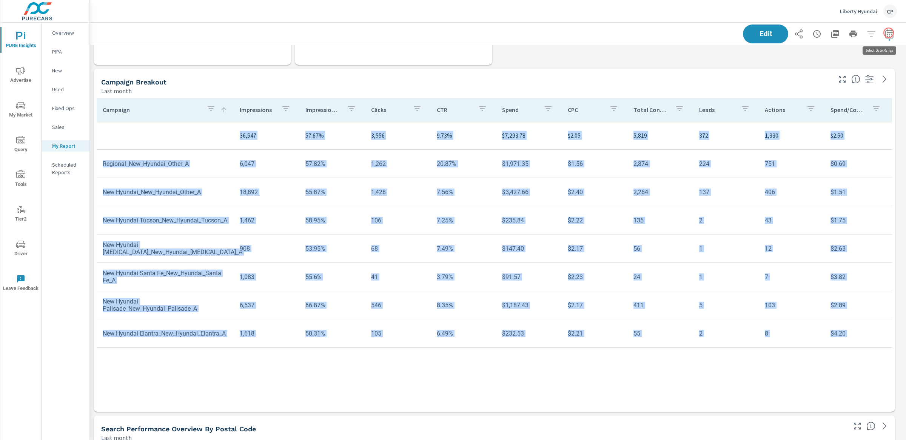
click at [888, 33] on button "button" at bounding box center [889, 33] width 15 height 15
select select "Last month"
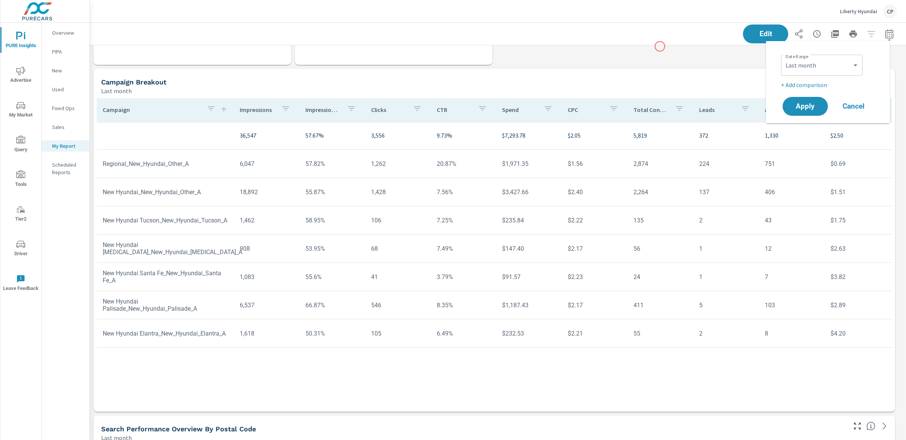
click at [660, 46] on div "Display Impressions Last month 106,269 Display Clicks Last month 848 Video Impr…" at bounding box center [498, 110] width 816 height 3736
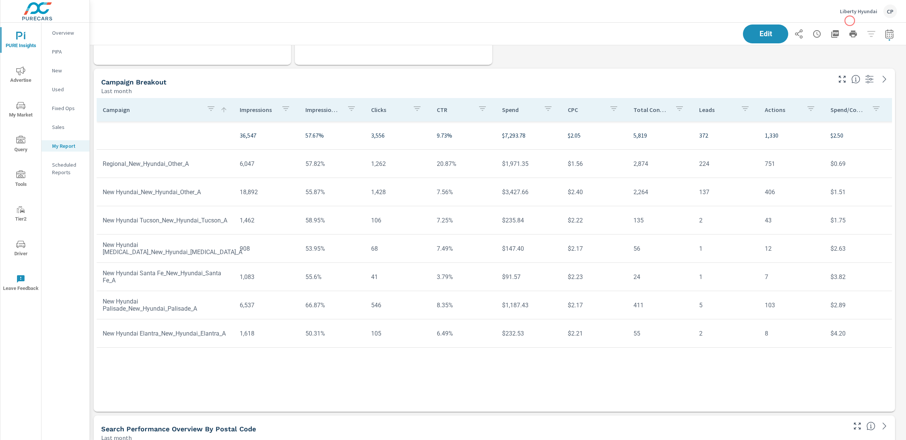
scroll to position [3751, 824]
click at [853, 10] on p "Liberty Hyundai" at bounding box center [858, 11] width 37 height 7
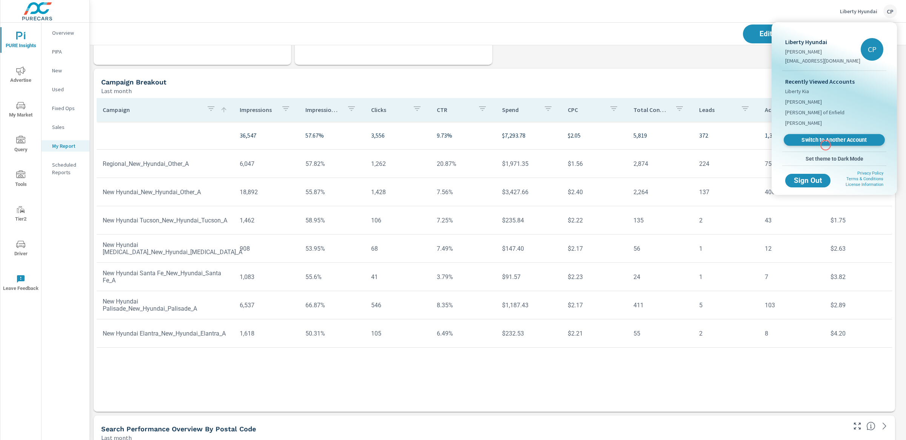
click at [825, 145] on link "Switch to Another Account" at bounding box center [833, 140] width 101 height 12
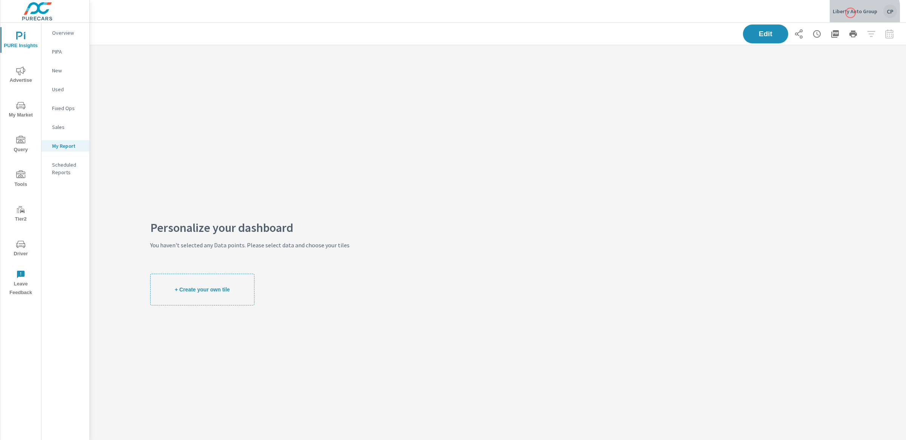
click at [850, 13] on p "Liberty Auto Group" at bounding box center [855, 11] width 45 height 7
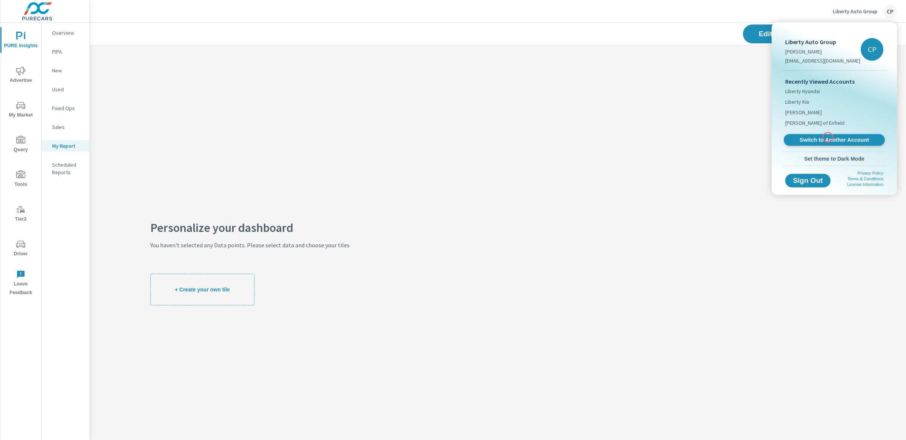
click at [828, 137] on span "Switch to Another Account" at bounding box center [834, 140] width 92 height 7
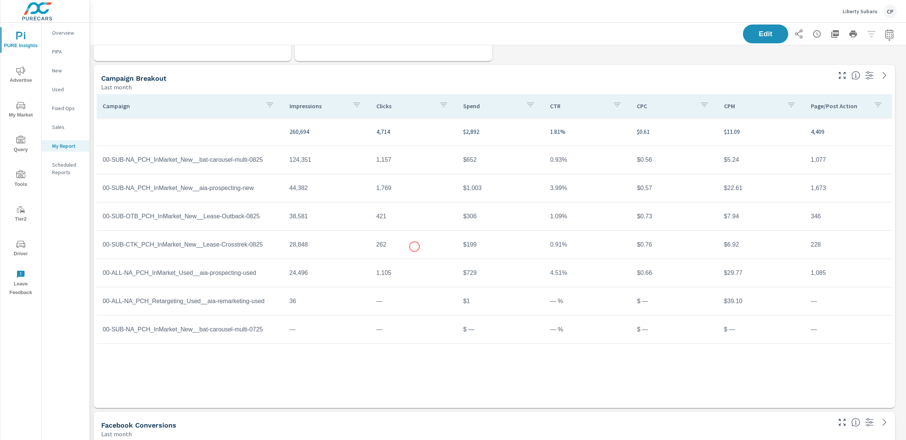
scroll to position [71, 0]
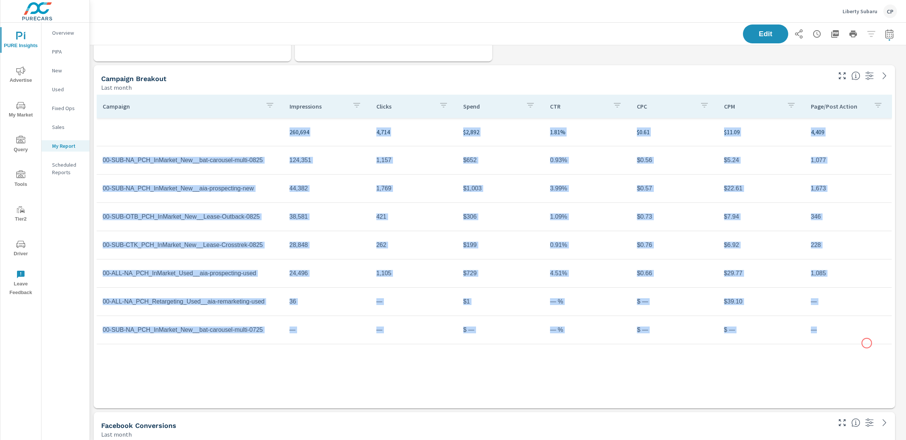
drag, startPoint x: 284, startPoint y: 128, endPoint x: 867, endPoint y: 343, distance: 621.3
click at [867, 343] on tbody "260,694 4,714 $2,892 1.81% $0.61 $11.09 4,409 00-SUB-NA_PCH_InMarket_New__bat-c…" at bounding box center [494, 231] width 795 height 226
copy tbody "260,694 4,714 $2,892 1.81% $0.61 $11.09 4,409 00-SUB-NA_PCH_InMarket_New__bat-c…"
